Goal: Task Accomplishment & Management: Manage account settings

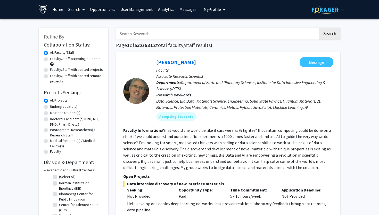
click at [136, 6] on link "User Management" at bounding box center [137, 9] width 38 height 18
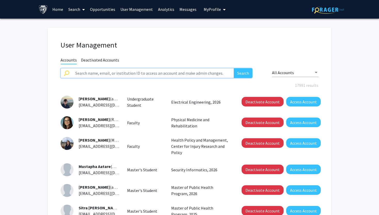
click at [143, 76] on input "text" at bounding box center [153, 73] width 162 height 10
paste input "[EMAIL_ADDRESS][DOMAIN_NAME]"
type input "[EMAIL_ADDRESS][DOMAIN_NAME]"
click at [234, 68] on button "Search" at bounding box center [243, 73] width 19 height 10
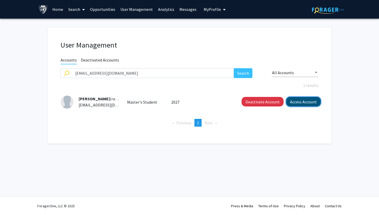
click at [306, 104] on button "Access Account" at bounding box center [303, 102] width 35 height 10
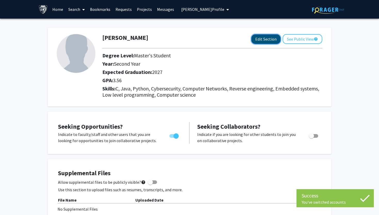
click at [271, 39] on button "Edit Section" at bounding box center [265, 39] width 29 height 10
select select "second_year"
select select "2027"
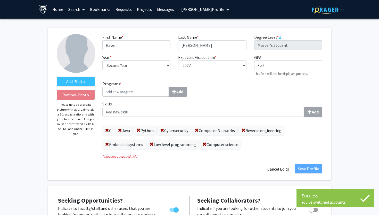
click at [142, 95] on input "Programs * Add" at bounding box center [135, 92] width 67 height 10
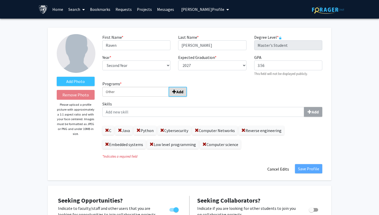
type input "Other"
click at [177, 91] on b "Add" at bounding box center [179, 91] width 7 height 5
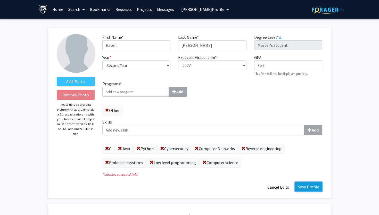
click at [302, 187] on button "Save Profile" at bounding box center [308, 186] width 27 height 9
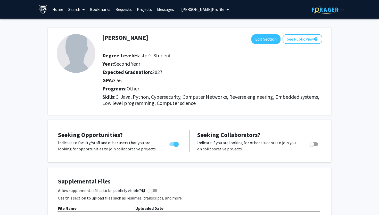
click at [224, 92] on div "Programs: Other" at bounding box center [213, 89] width 228 height 8
